Goal: Transaction & Acquisition: Purchase product/service

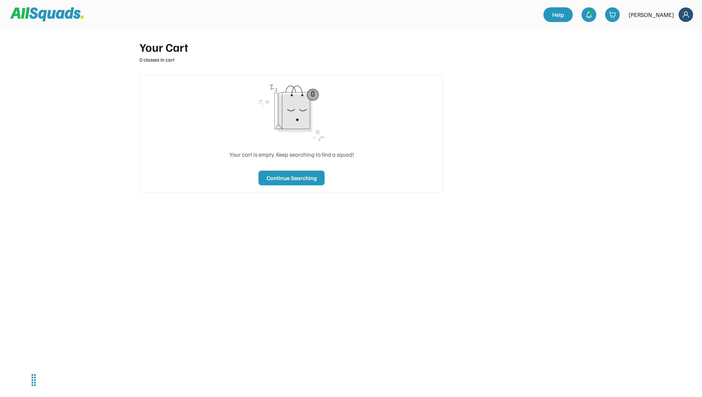
click at [687, 15] on img at bounding box center [686, 14] width 15 height 15
click at [665, 16] on div "[PERSON_NAME]" at bounding box center [652, 14] width 46 height 9
click at [675, 14] on div "[PERSON_NAME]" at bounding box center [661, 14] width 65 height 15
click at [683, 15] on img at bounding box center [686, 14] width 15 height 15
click at [665, 32] on link "Profile" at bounding box center [676, 32] width 43 height 15
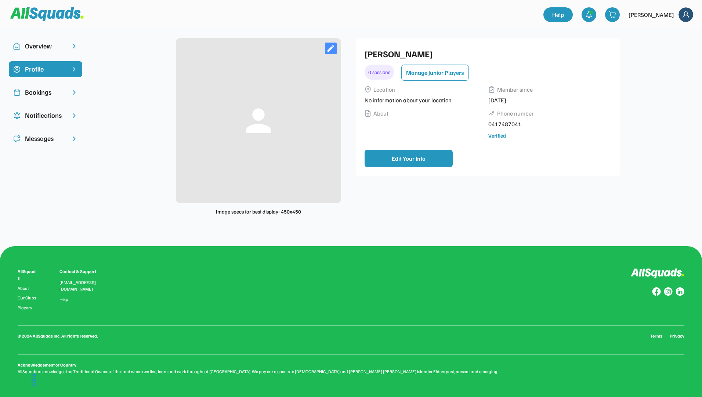
click at [50, 95] on div "Bookings" at bounding box center [45, 92] width 41 height 10
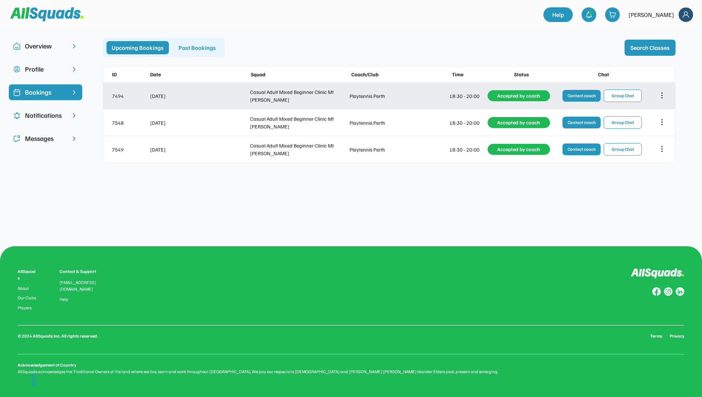
drag, startPoint x: 659, startPoint y: 92, endPoint x: 663, endPoint y: 91, distance: 4.1
click at [661, 92] on icon at bounding box center [662, 95] width 8 height 8
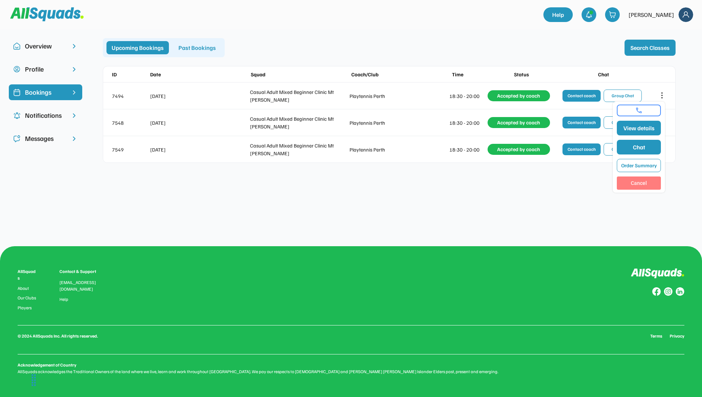
click at [644, 180] on button "Cancel" at bounding box center [639, 183] width 44 height 13
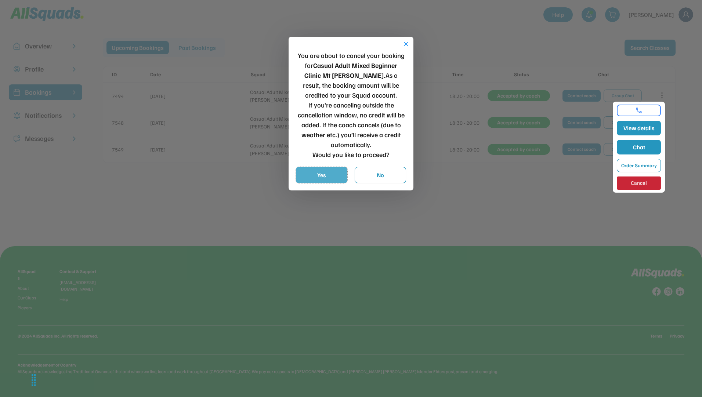
click at [317, 173] on button "Yes" at bounding box center [321, 175] width 51 height 16
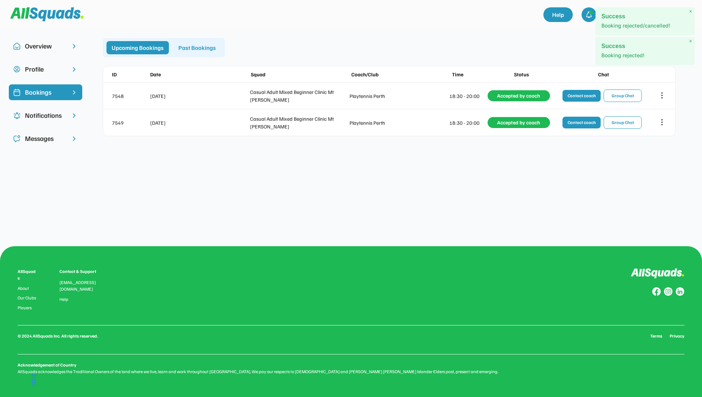
click at [52, 65] on div "Profile" at bounding box center [45, 69] width 41 height 10
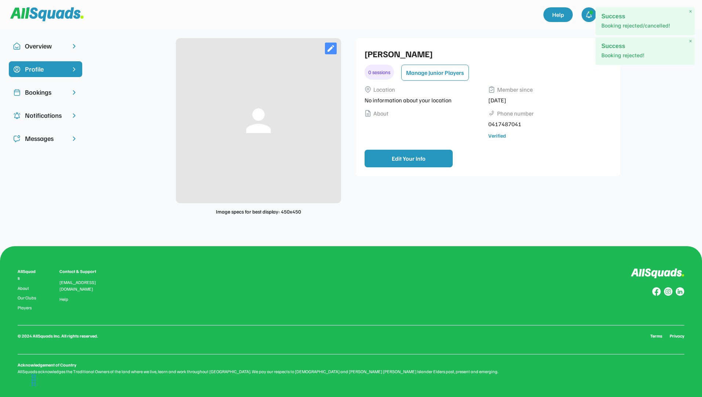
click at [60, 41] on div "Overview" at bounding box center [45, 46] width 41 height 10
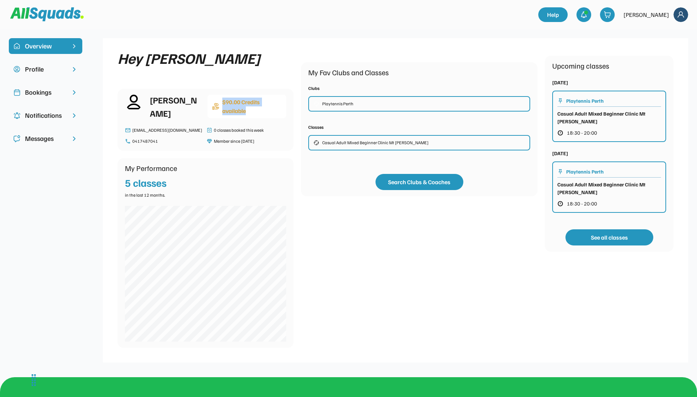
drag, startPoint x: 254, startPoint y: 112, endPoint x: 223, endPoint y: 102, distance: 32.1
click at [223, 102] on div "$90.00 Credits available" at bounding box center [252, 107] width 60 height 18
click at [31, 90] on div "Bookings" at bounding box center [45, 92] width 41 height 10
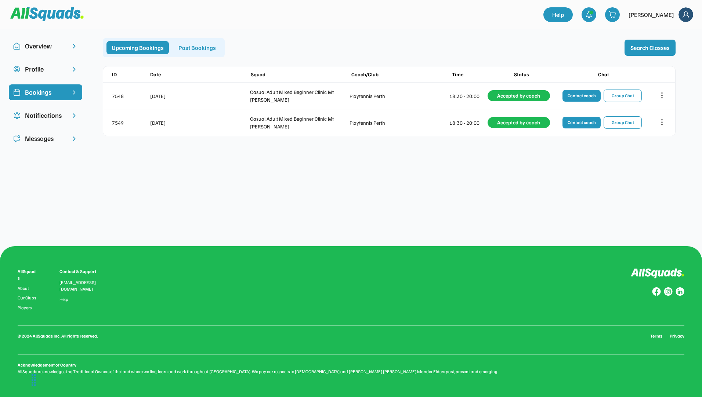
click at [61, 72] on div "Profile" at bounding box center [45, 69] width 41 height 10
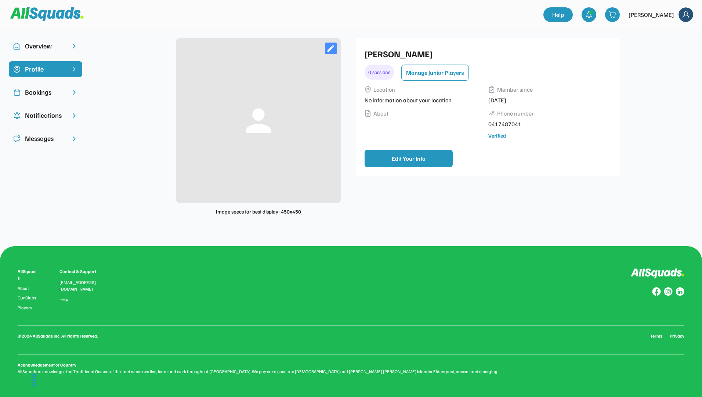
click at [43, 45] on div "Overview" at bounding box center [45, 46] width 41 height 10
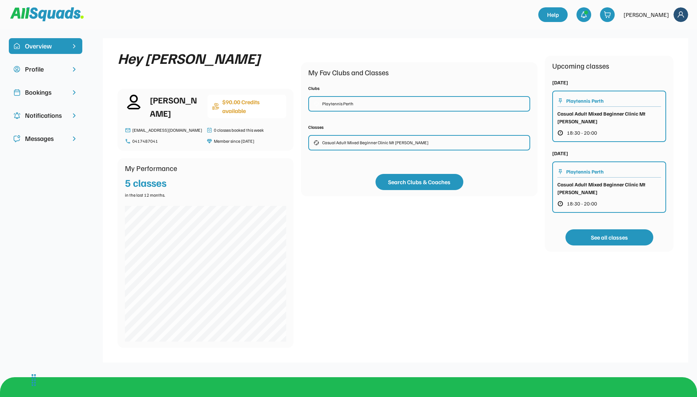
click at [355, 102] on div "Playtennis Perth" at bounding box center [419, 103] width 222 height 15
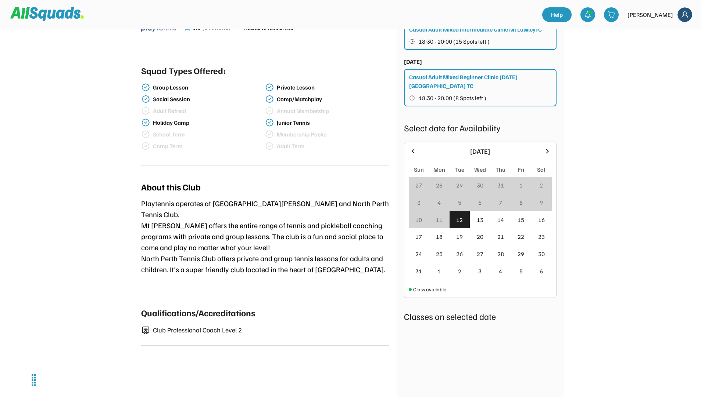
scroll to position [220, 0]
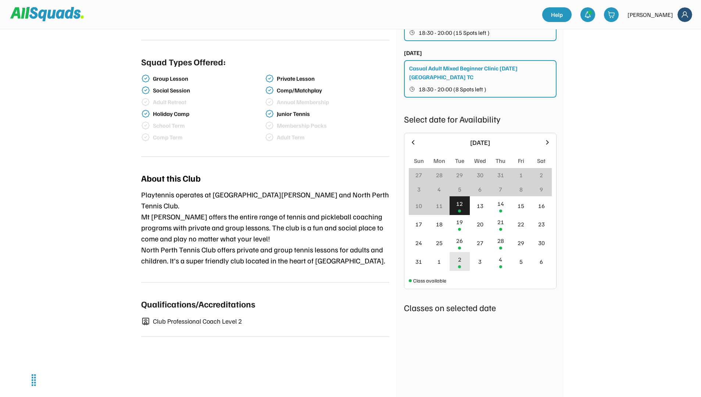
click at [461, 252] on div "2" at bounding box center [459, 261] width 21 height 19
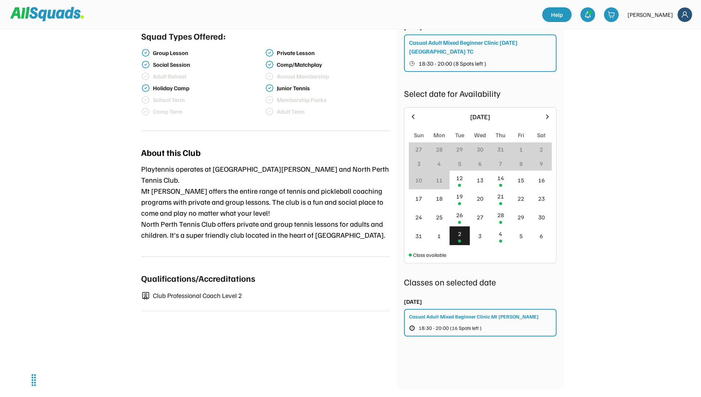
scroll to position [257, 0]
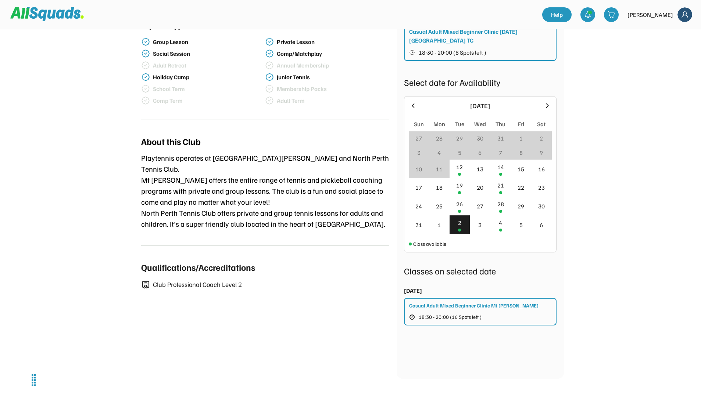
click at [457, 313] on button "18:30 - 20:00 (16 Spots left )" at bounding box center [451, 318] width 84 height 10
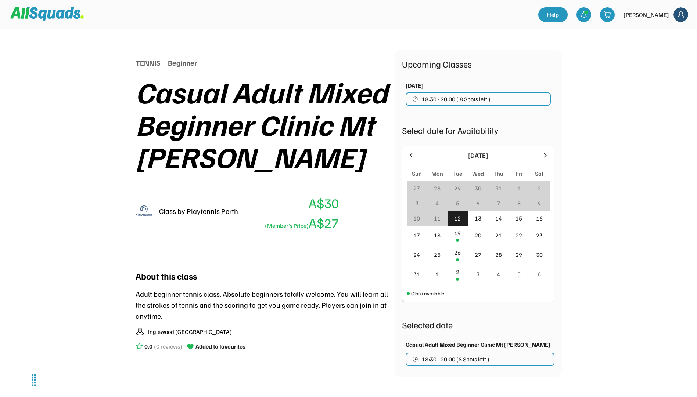
scroll to position [110, 0]
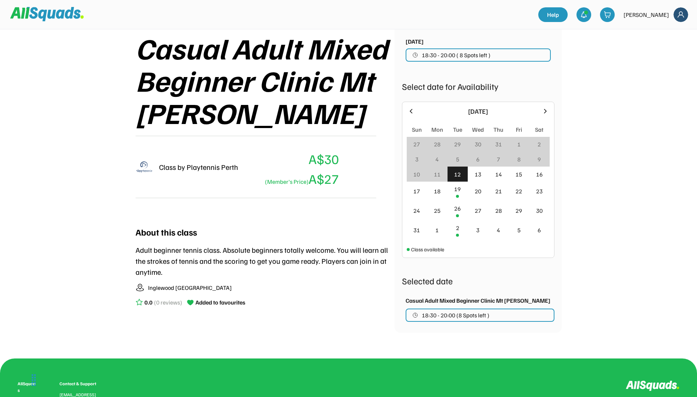
click at [436, 316] on span "18:30 - 20:00 (8 Spots left )" at bounding box center [456, 316] width 68 height 6
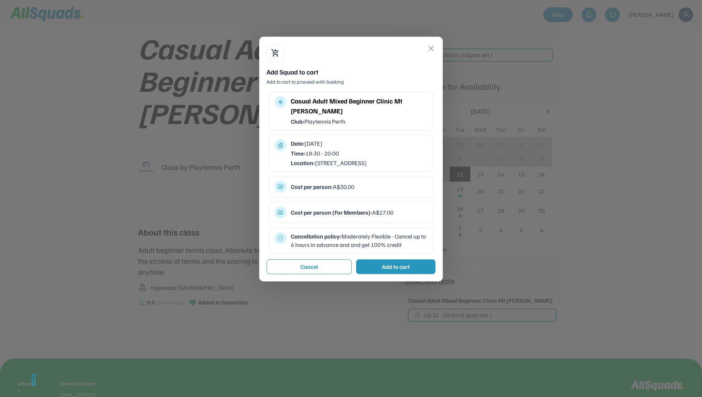
click at [401, 271] on div "Add to cart" at bounding box center [396, 267] width 28 height 9
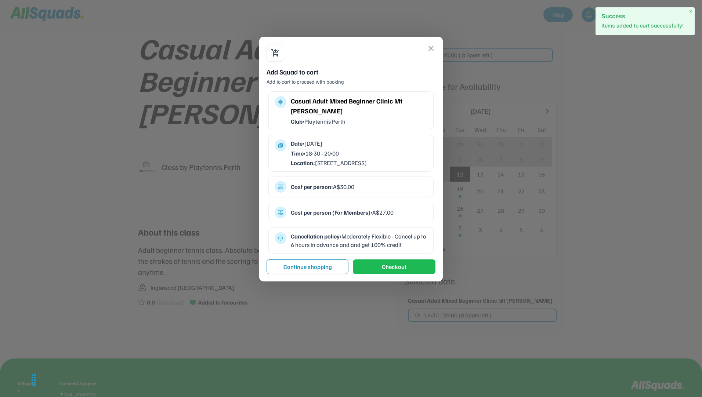
click at [428, 46] on button "close" at bounding box center [431, 48] width 9 height 9
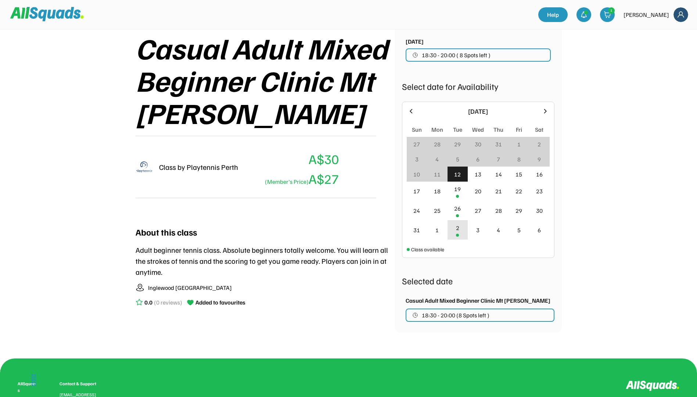
click at [458, 234] on div "2" at bounding box center [457, 229] width 21 height 19
click at [451, 316] on span "18:30 - 20:00 (16 Spots left )" at bounding box center [457, 316] width 71 height 6
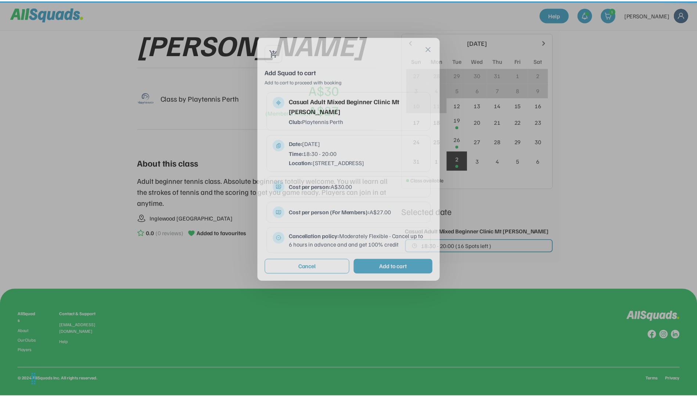
scroll to position [195, 0]
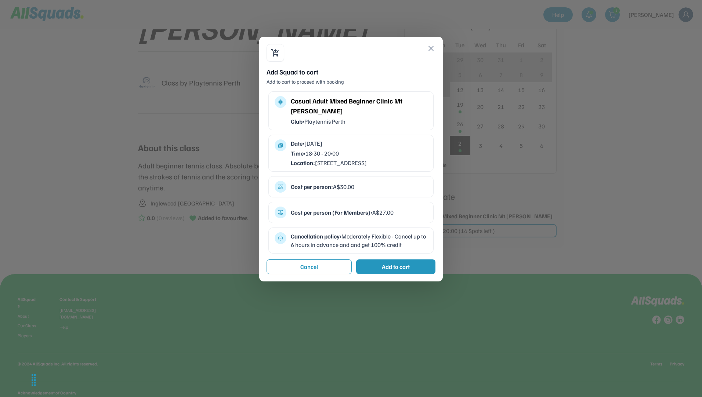
click at [392, 271] on div "Add to cart" at bounding box center [396, 267] width 28 height 9
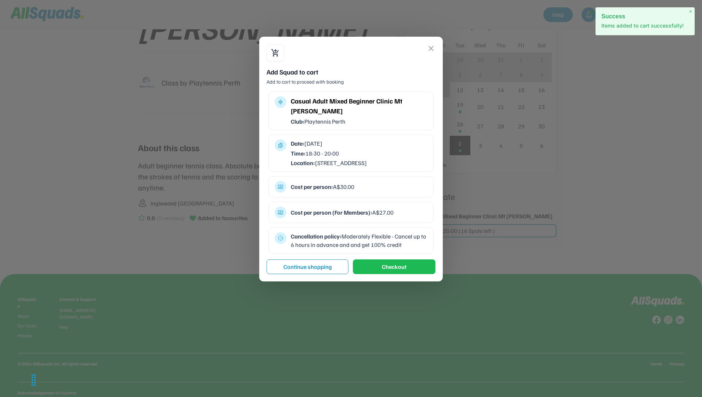
click at [433, 48] on button "close" at bounding box center [431, 48] width 9 height 9
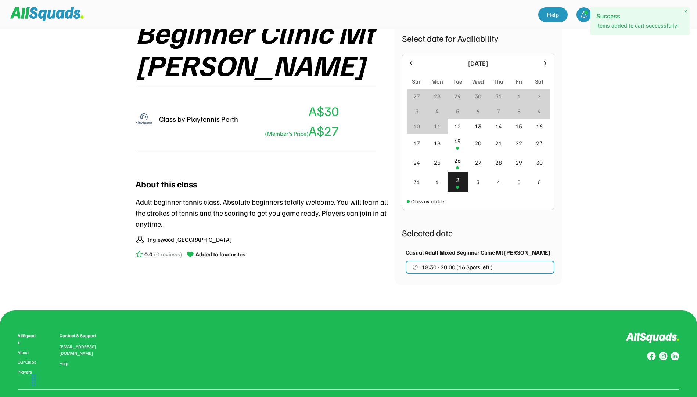
scroll to position [158, 0]
click at [544, 61] on icon at bounding box center [545, 64] width 8 height 8
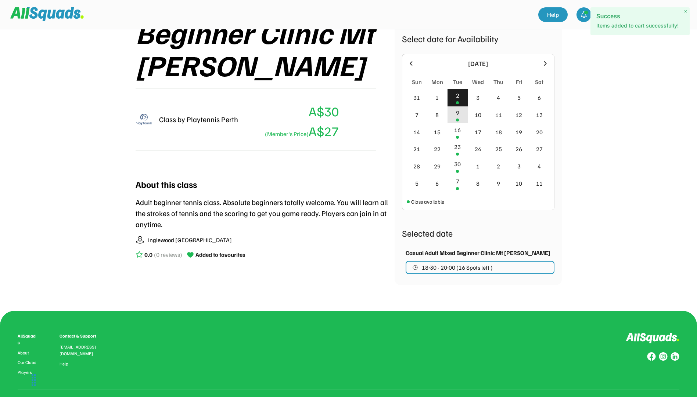
click at [462, 112] on div "9" at bounding box center [457, 115] width 21 height 17
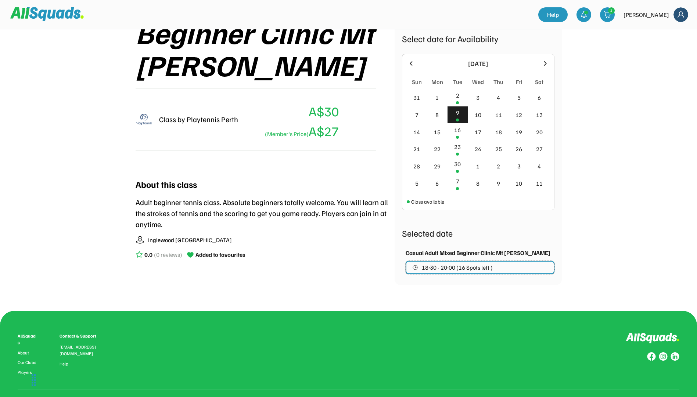
click at [465, 271] on button "18:30 - 20:00 (16 Spots left )" at bounding box center [480, 267] width 149 height 13
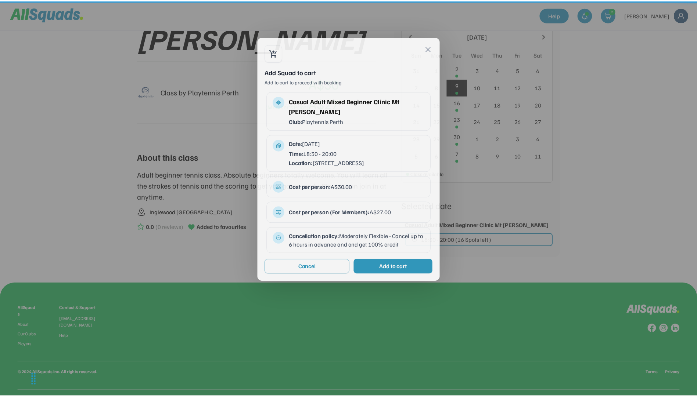
scroll to position [219, 0]
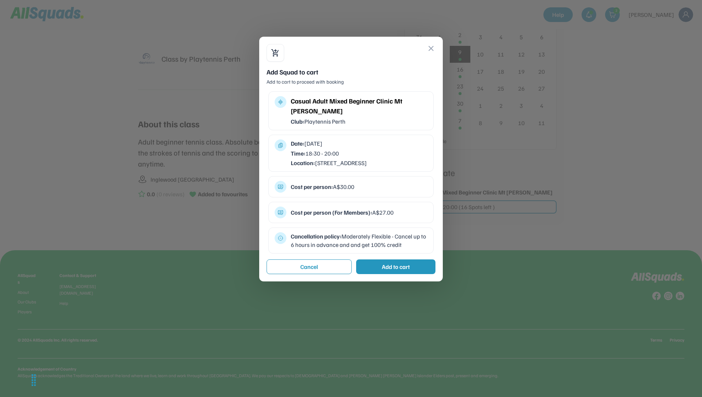
click at [406, 271] on div "Add to cart" at bounding box center [396, 267] width 28 height 9
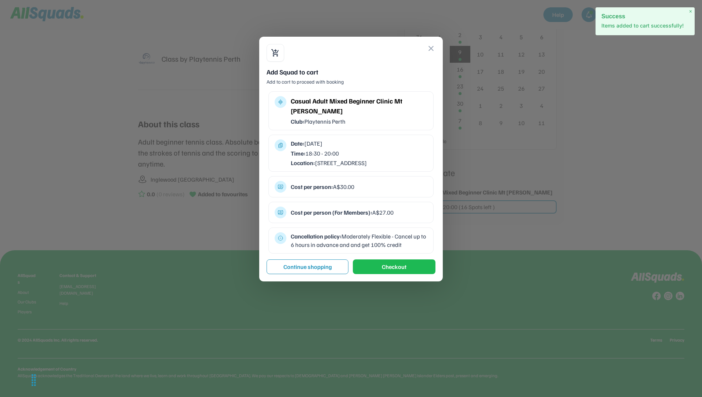
click at [429, 48] on button "close" at bounding box center [431, 48] width 9 height 9
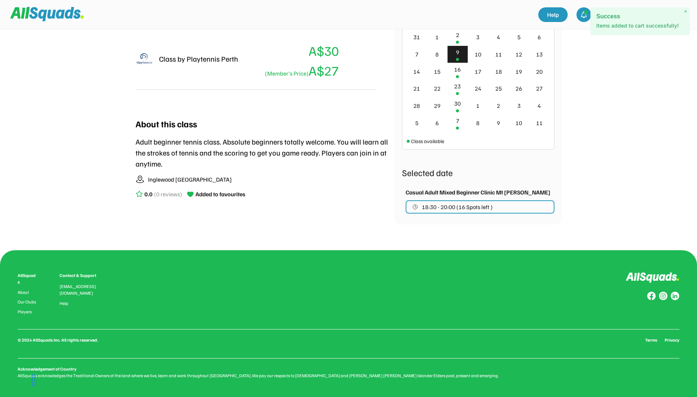
click at [685, 10] on span "×" at bounding box center [685, 11] width 3 height 6
click at [614, 12] on div "3" at bounding box center [611, 11] width 6 height 6
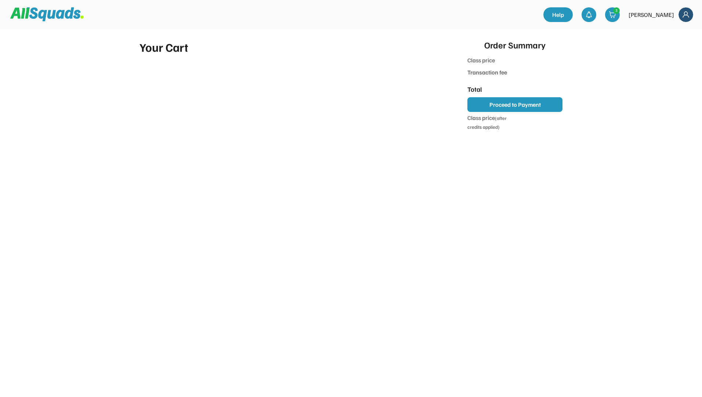
type input "*******"
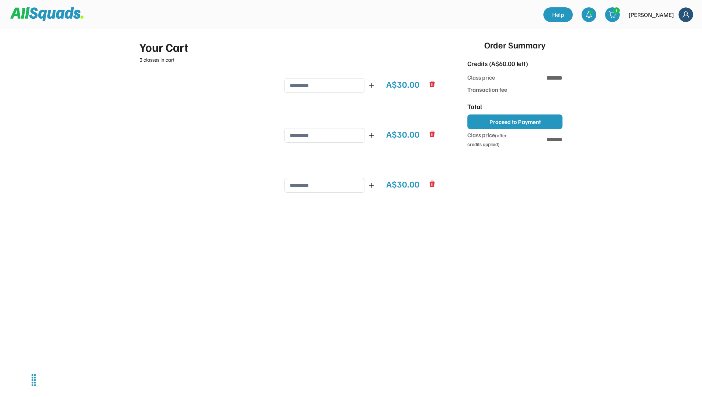
type input "******"
type input "*******"
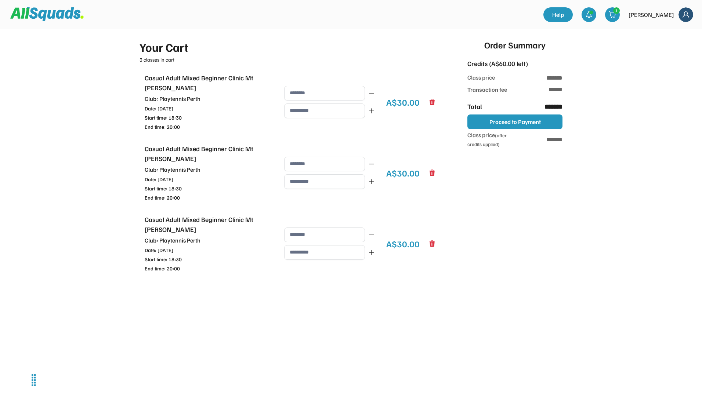
type input "**********"
click at [433, 105] on icon at bounding box center [433, 102] width 6 height 6
type input "*******"
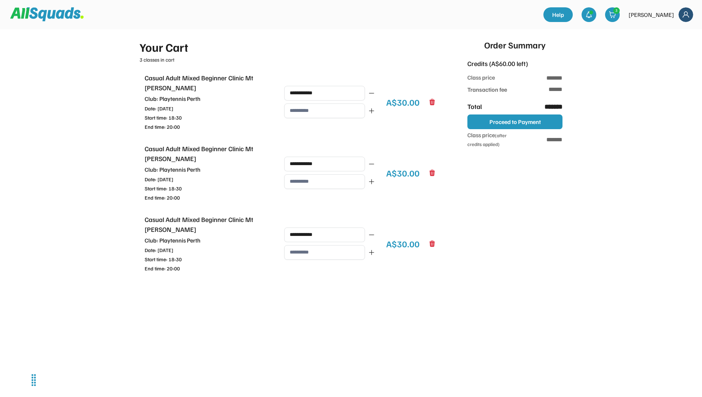
type input "***"
type input "******"
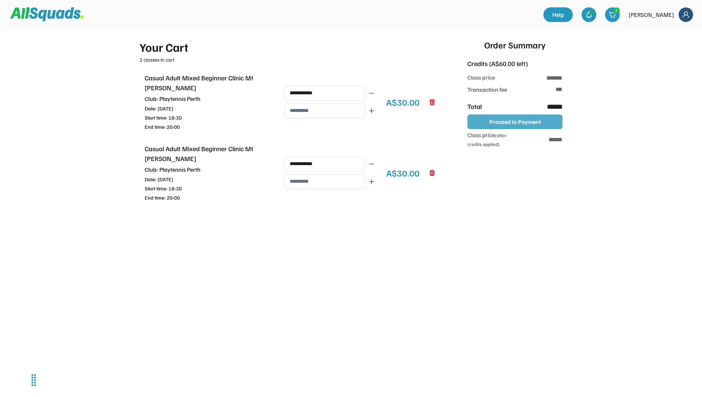
click at [505, 124] on button "Proceed to Payment" at bounding box center [515, 122] width 95 height 15
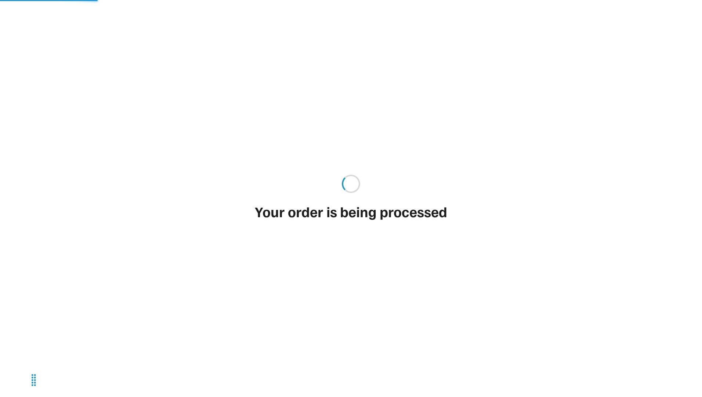
type input "**"
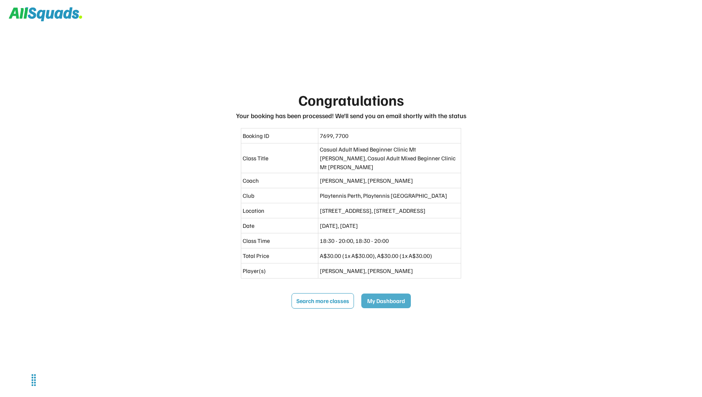
click at [373, 300] on button "My Dashboard" at bounding box center [386, 301] width 50 height 15
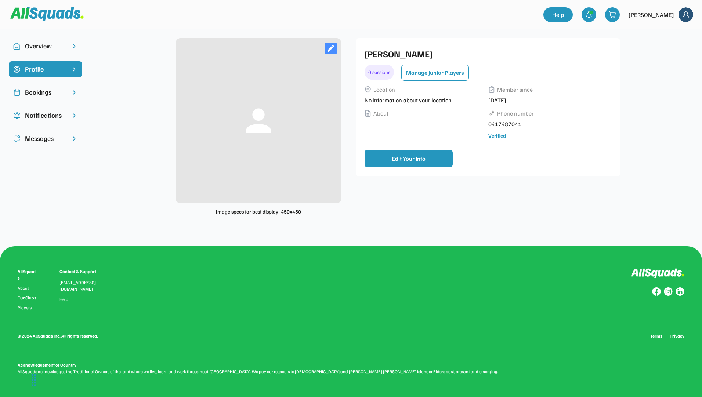
click at [53, 48] on div "Overview" at bounding box center [45, 46] width 41 height 10
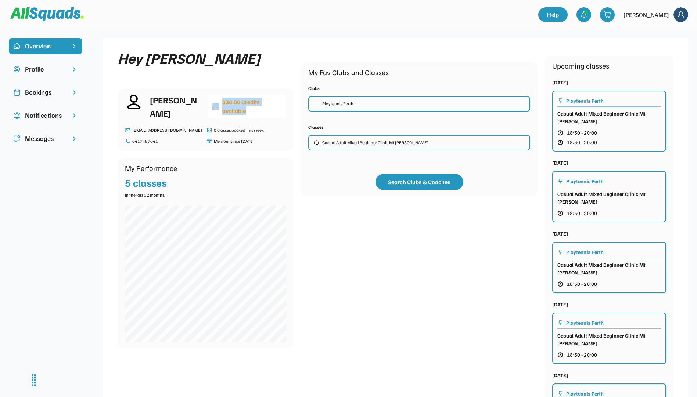
drag, startPoint x: 254, startPoint y: 109, endPoint x: 212, endPoint y: 91, distance: 45.5
click at [212, 91] on div "[PERSON_NAME] $30.00 Credits available [EMAIL_ADDRESS][DOMAIN_NAME] 0417487041 …" at bounding box center [206, 120] width 176 height 62
click at [290, 201] on div "My Performance 5 classes in the last 12 months." at bounding box center [206, 253] width 176 height 190
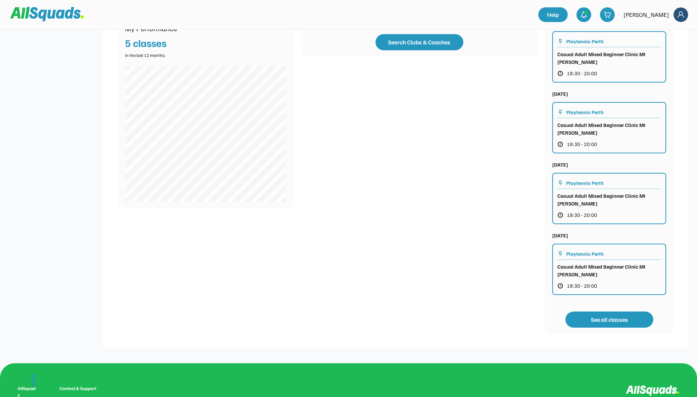
scroll to position [147, 0]
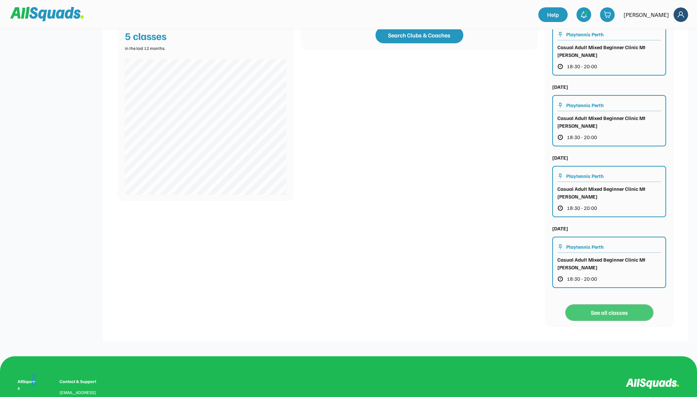
click at [610, 314] on button "See all classes" at bounding box center [609, 313] width 88 height 16
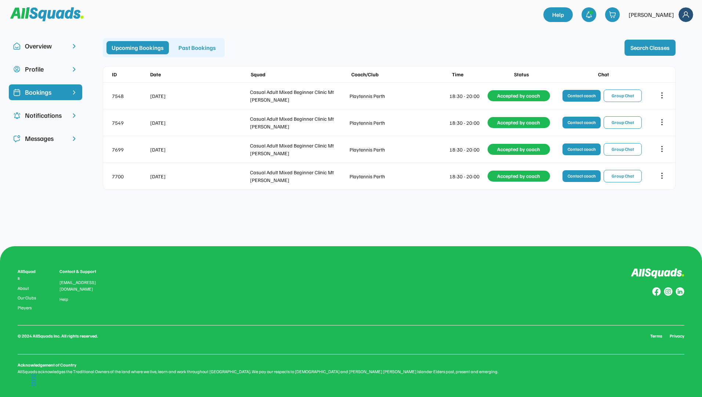
click at [197, 44] on div "Past Bookings" at bounding box center [197, 47] width 48 height 13
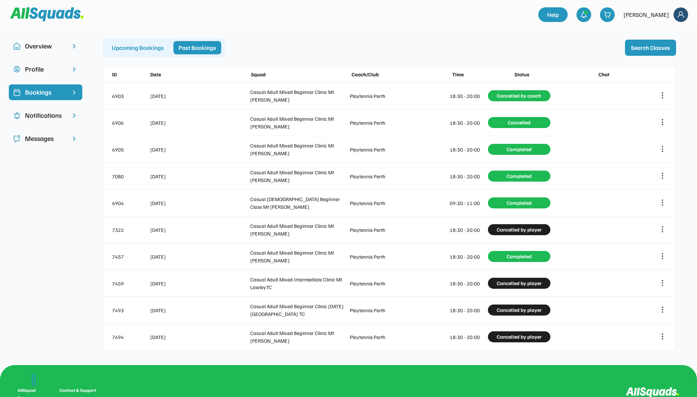
click at [132, 43] on div "Upcoming Bookings" at bounding box center [138, 47] width 62 height 13
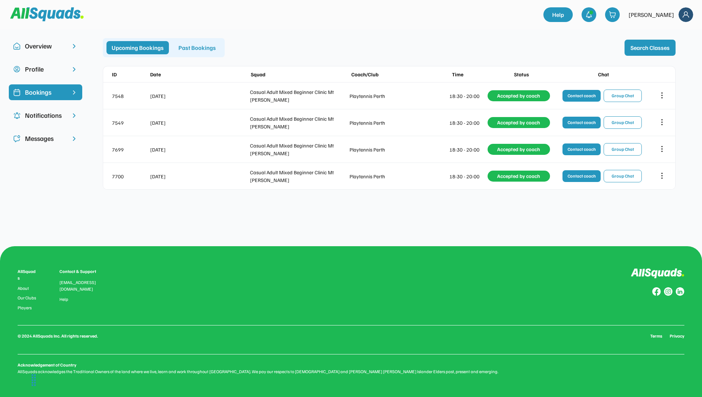
click at [391, 228] on div "Overview Profile Bookings Notifications Messages Hey [PERSON_NAME] $30.00 Credi…" at bounding box center [351, 198] width 702 height 397
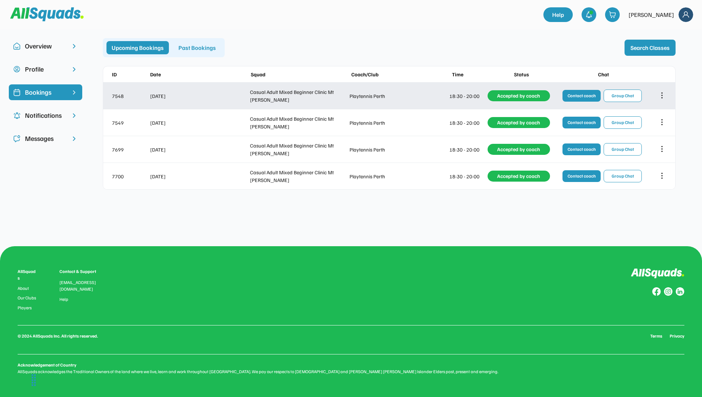
click at [662, 93] on icon at bounding box center [662, 95] width 0 height 5
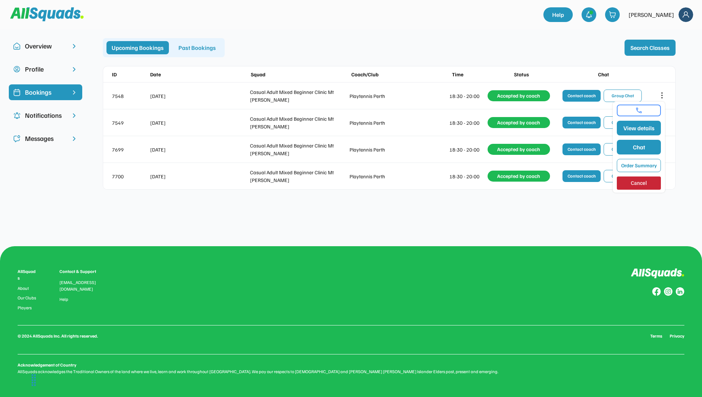
click at [594, 222] on div "Overview Profile Bookings Notifications Messages Hey [PERSON_NAME] $30.00 Credi…" at bounding box center [351, 198] width 702 height 397
